Goal: Task Accomplishment & Management: Use online tool/utility

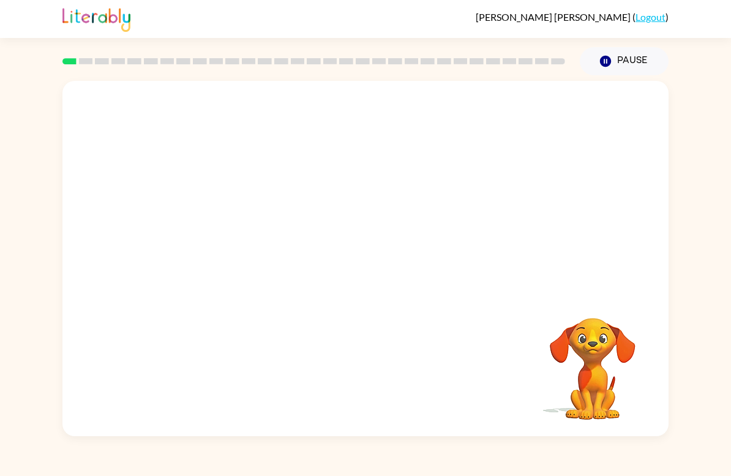
click at [616, 64] on button "Pause Pause" at bounding box center [624, 61] width 89 height 28
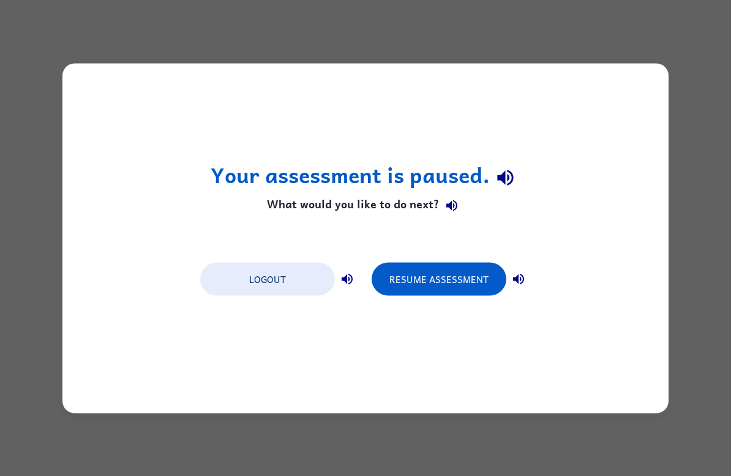
click at [285, 283] on button "Logout" at bounding box center [267, 278] width 135 height 33
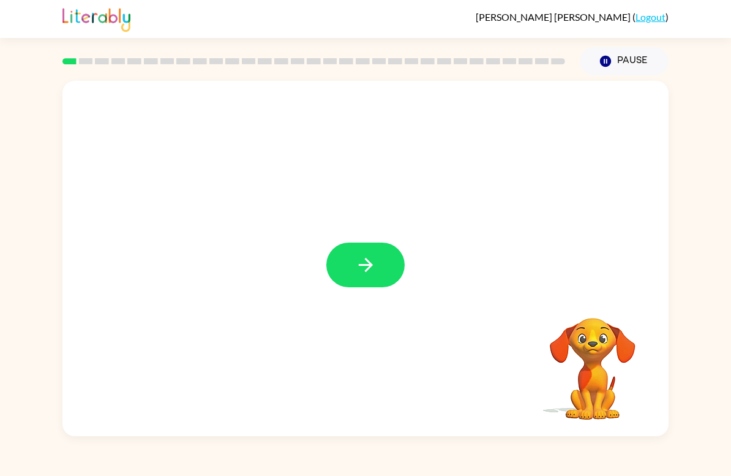
click at [345, 260] on button "button" at bounding box center [365, 264] width 78 height 45
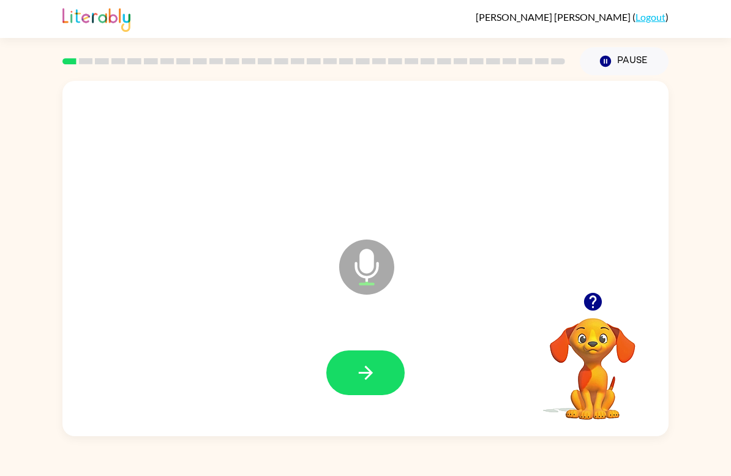
click at [380, 359] on button "button" at bounding box center [365, 372] width 78 height 45
click at [355, 366] on icon "button" at bounding box center [365, 372] width 21 height 21
click at [350, 383] on button "button" at bounding box center [365, 372] width 78 height 45
click at [597, 309] on icon "button" at bounding box center [592, 302] width 18 height 18
click at [359, 377] on icon "button" at bounding box center [365, 372] width 21 height 21
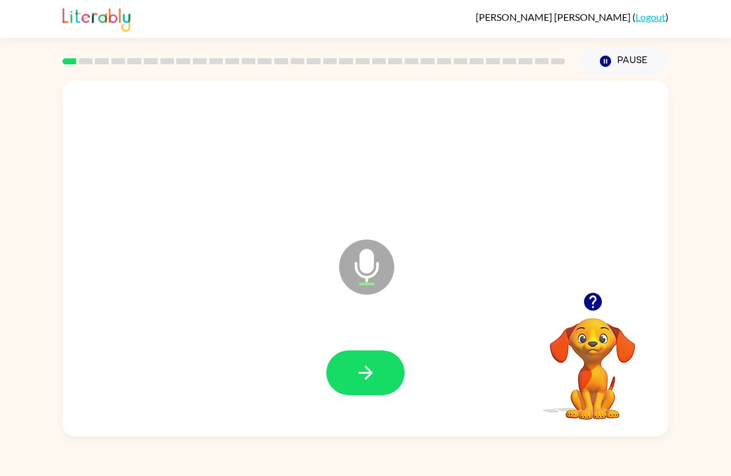
click at [356, 359] on button "button" at bounding box center [365, 372] width 78 height 45
click at [365, 368] on icon "button" at bounding box center [365, 372] width 21 height 21
click at [358, 362] on icon "button" at bounding box center [365, 372] width 21 height 21
click at [362, 374] on icon "button" at bounding box center [365, 373] width 14 height 14
click at [362, 372] on icon "button" at bounding box center [365, 372] width 21 height 21
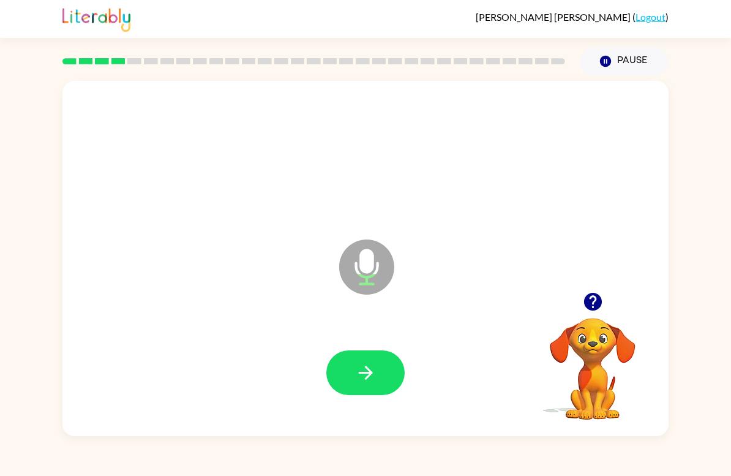
click at [580, 302] on button "button" at bounding box center [592, 301] width 31 height 31
click at [353, 378] on button "button" at bounding box center [365, 372] width 78 height 45
click at [353, 383] on button "button" at bounding box center [365, 372] width 78 height 45
click at [356, 365] on icon "button" at bounding box center [365, 372] width 21 height 21
click at [358, 354] on button "button" at bounding box center [365, 372] width 78 height 45
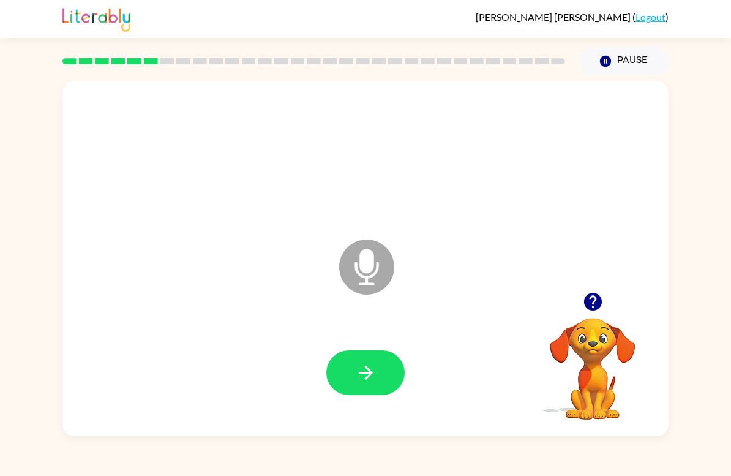
click at [359, 367] on icon "button" at bounding box center [365, 372] width 21 height 21
click at [353, 367] on button "button" at bounding box center [365, 372] width 78 height 45
click at [349, 372] on button "button" at bounding box center [365, 372] width 78 height 45
click at [353, 359] on button "button" at bounding box center [365, 372] width 78 height 45
click at [345, 380] on button "button" at bounding box center [365, 372] width 78 height 45
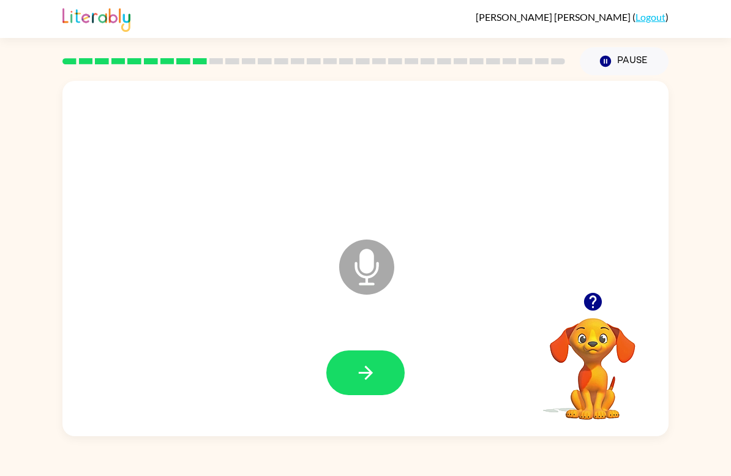
click at [355, 377] on icon "button" at bounding box center [365, 372] width 21 height 21
click at [361, 373] on icon "button" at bounding box center [365, 373] width 14 height 14
click at [353, 360] on button "button" at bounding box center [365, 372] width 78 height 45
click at [345, 379] on button "button" at bounding box center [365, 372] width 78 height 45
click at [346, 351] on button "button" at bounding box center [365, 372] width 78 height 45
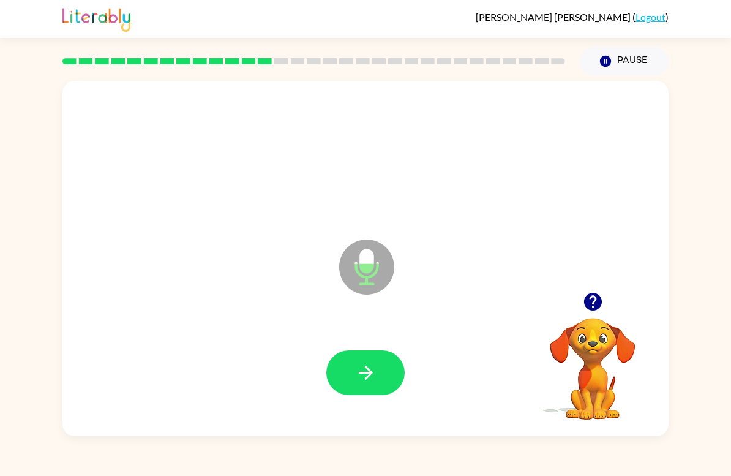
click at [594, 293] on icon "button" at bounding box center [592, 301] width 21 height 21
click at [587, 304] on icon "button" at bounding box center [592, 302] width 18 height 18
click at [362, 277] on icon "Microphone The Microphone is here when it is your turn to talk" at bounding box center [428, 282] width 184 height 92
click at [346, 372] on button "button" at bounding box center [365, 372] width 78 height 45
click at [350, 375] on button "button" at bounding box center [365, 372] width 78 height 45
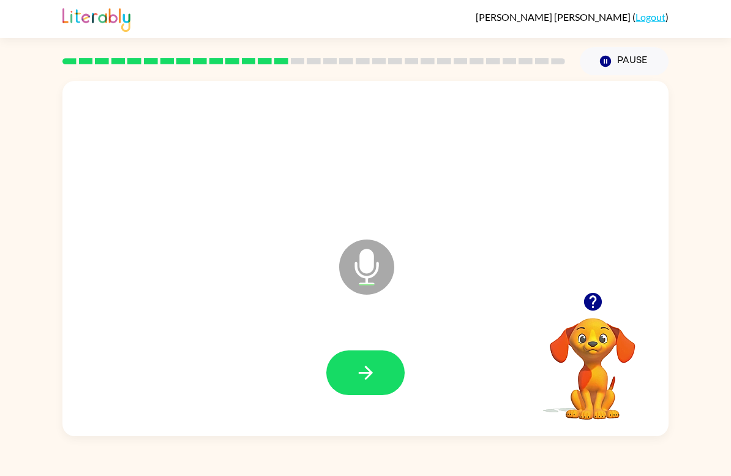
click at [364, 386] on button "button" at bounding box center [365, 372] width 78 height 45
click at [363, 372] on icon "button" at bounding box center [365, 372] width 21 height 21
click at [371, 377] on icon "button" at bounding box center [365, 372] width 21 height 21
click at [361, 362] on button "button" at bounding box center [365, 372] width 78 height 45
click at [356, 367] on icon "button" at bounding box center [365, 372] width 21 height 21
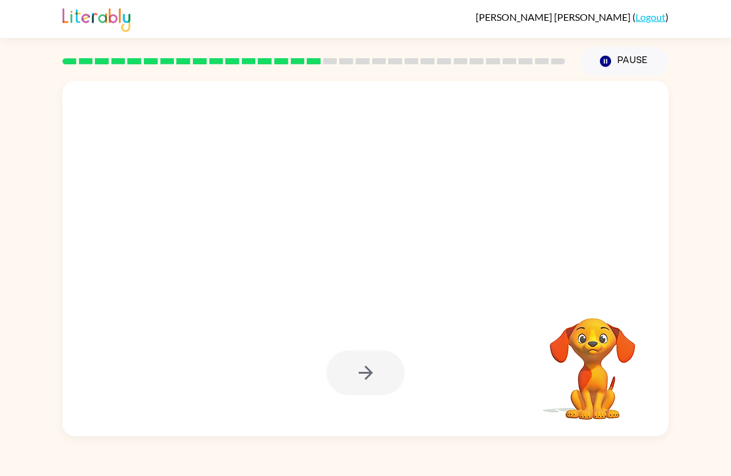
click at [353, 366] on div at bounding box center [365, 372] width 78 height 45
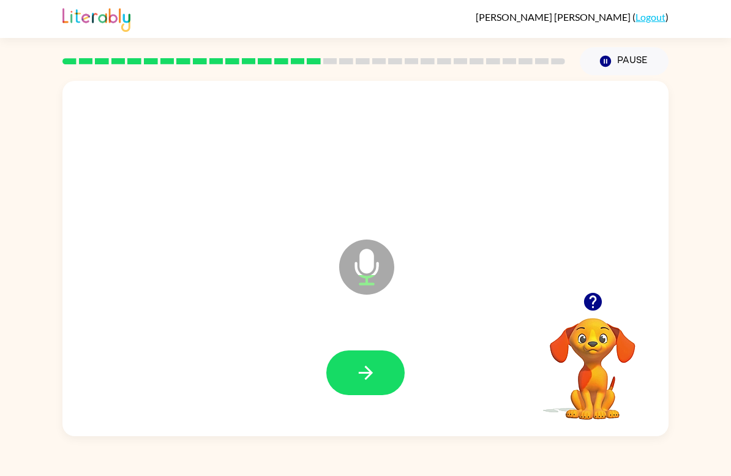
click at [367, 361] on button "button" at bounding box center [365, 372] width 78 height 45
click at [354, 363] on button "button" at bounding box center [365, 372] width 78 height 45
click at [358, 391] on button "button" at bounding box center [365, 372] width 78 height 45
click at [351, 366] on button "button" at bounding box center [365, 372] width 78 height 45
click at [357, 362] on button "button" at bounding box center [365, 372] width 78 height 45
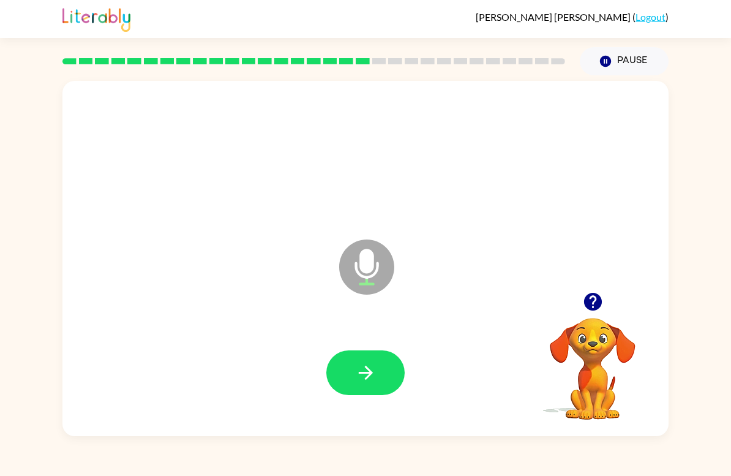
click at [364, 370] on icon "button" at bounding box center [365, 372] width 21 height 21
click at [383, 359] on button "button" at bounding box center [365, 372] width 78 height 45
click at [351, 354] on button "button" at bounding box center [365, 372] width 78 height 45
click at [342, 369] on button "button" at bounding box center [365, 372] width 78 height 45
click at [367, 365] on icon "button" at bounding box center [365, 372] width 21 height 21
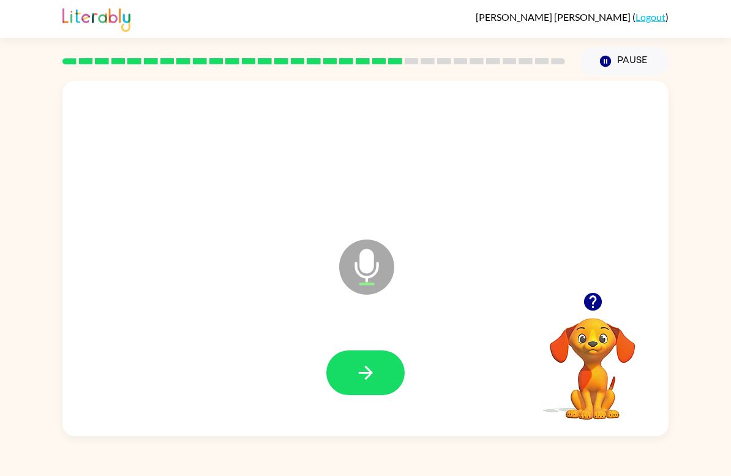
click at [347, 365] on button "button" at bounding box center [365, 372] width 78 height 45
click at [370, 362] on icon "button" at bounding box center [365, 372] width 21 height 21
click at [373, 381] on icon "button" at bounding box center [365, 372] width 21 height 21
click at [366, 372] on icon "button" at bounding box center [365, 372] width 21 height 21
click at [390, 373] on button "button" at bounding box center [365, 372] width 78 height 45
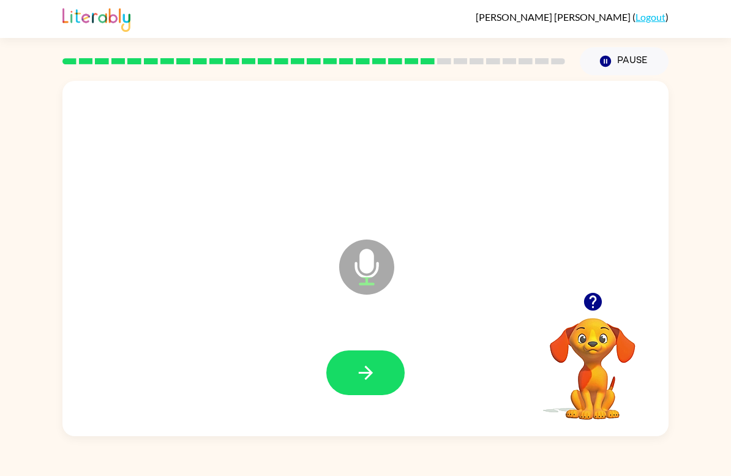
click at [372, 372] on icon "button" at bounding box center [365, 372] width 21 height 21
click at [362, 367] on icon "button" at bounding box center [365, 372] width 21 height 21
click at [364, 343] on div at bounding box center [366, 373] width 582 height 102
click at [381, 367] on button "button" at bounding box center [365, 372] width 78 height 45
click at [350, 361] on button "button" at bounding box center [365, 372] width 78 height 45
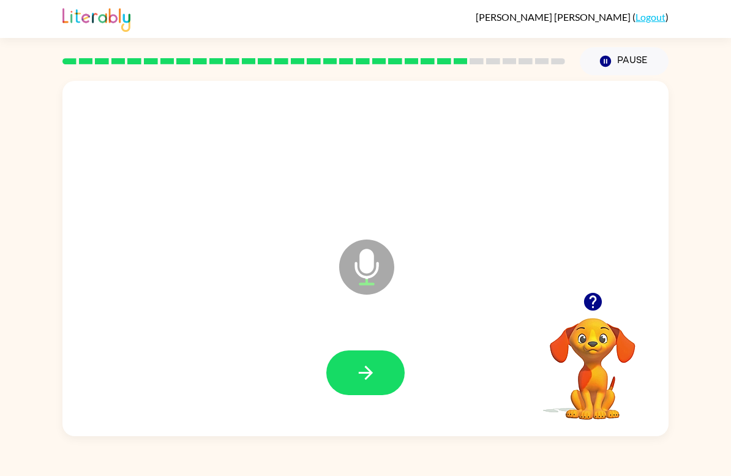
click at [599, 288] on button "button" at bounding box center [592, 301] width 31 height 31
click at [596, 302] on icon "button" at bounding box center [592, 302] width 18 height 18
click at [362, 368] on icon "button" at bounding box center [365, 372] width 21 height 21
click at [366, 363] on icon "button" at bounding box center [365, 372] width 21 height 21
click at [394, 383] on button "button" at bounding box center [365, 372] width 78 height 45
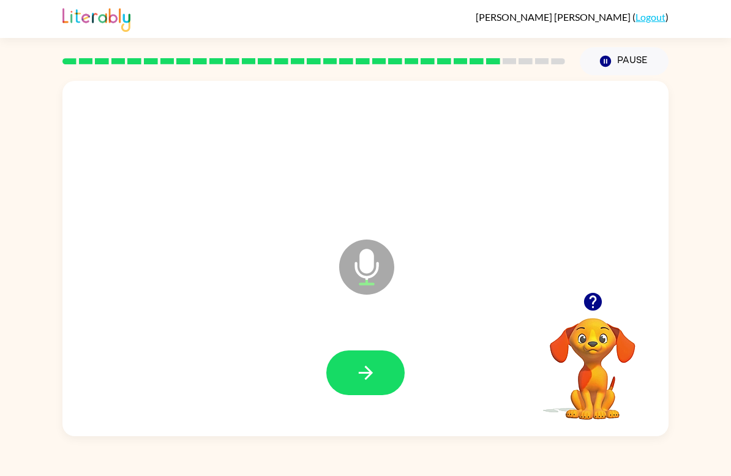
click at [606, 308] on button "button" at bounding box center [592, 301] width 31 height 31
click at [350, 392] on button "button" at bounding box center [365, 372] width 78 height 45
click at [356, 388] on button "button" at bounding box center [365, 372] width 78 height 45
click at [345, 370] on button "button" at bounding box center [365, 372] width 78 height 45
click at [373, 370] on icon "button" at bounding box center [365, 372] width 21 height 21
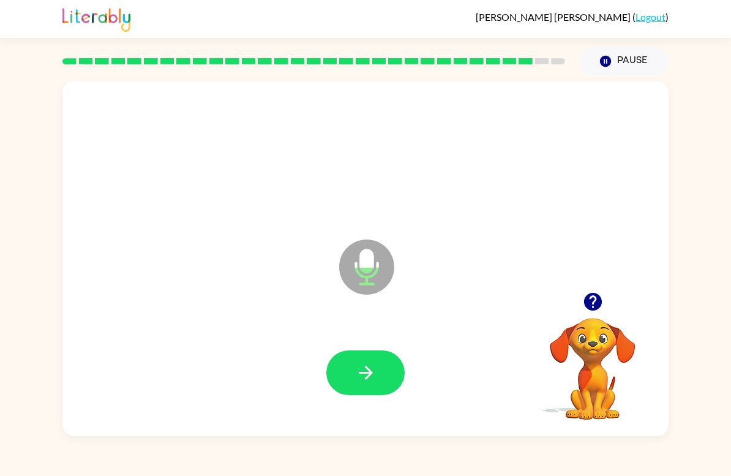
click at [377, 365] on button "button" at bounding box center [365, 372] width 78 height 45
click at [590, 291] on icon "button" at bounding box center [592, 301] width 21 height 21
click at [592, 296] on icon "button" at bounding box center [592, 301] width 21 height 21
click at [359, 372] on icon "button" at bounding box center [365, 372] width 21 height 21
click at [372, 363] on icon "button" at bounding box center [365, 372] width 21 height 21
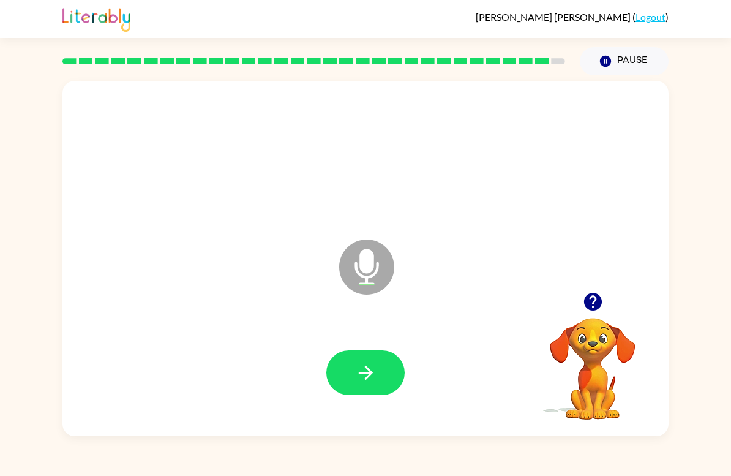
click at [355, 362] on button "button" at bounding box center [365, 372] width 78 height 45
